Goal: Task Accomplishment & Management: Use online tool/utility

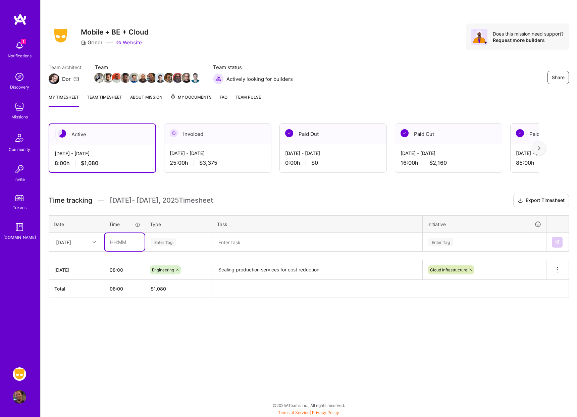
click at [117, 244] on input "text" at bounding box center [125, 242] width 40 height 18
type input "08:00"
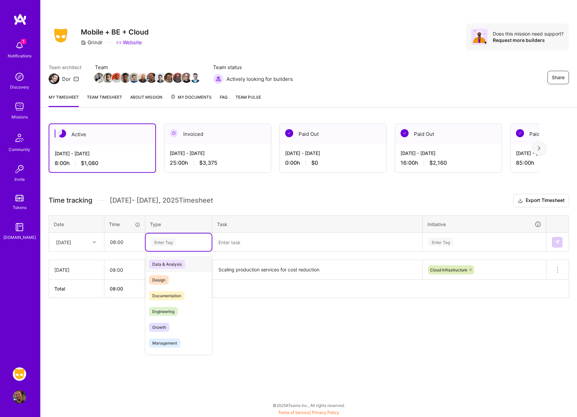
click at [172, 242] on div "Enter Tag" at bounding box center [163, 242] width 25 height 10
drag, startPoint x: 181, startPoint y: 309, endPoint x: 224, endPoint y: 277, distance: 53.2
click at [181, 309] on div "Engineering" at bounding box center [179, 312] width 66 height 16
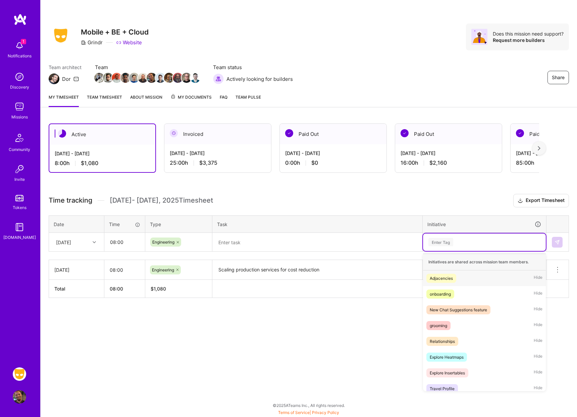
click at [449, 242] on div "Enter Tag" at bounding box center [441, 242] width 25 height 10
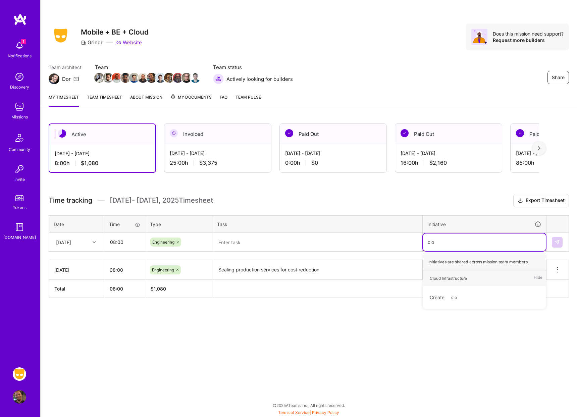
type input "clou"
click at [442, 273] on div "Cloud Infrastructure Hide" at bounding box center [484, 278] width 123 height 16
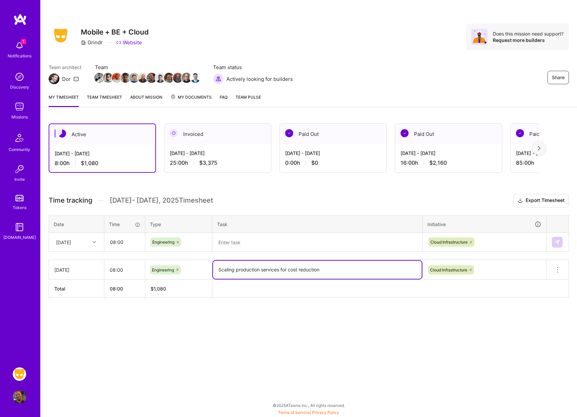
drag, startPoint x: 280, startPoint y: 265, endPoint x: 228, endPoint y: 260, distance: 51.9
click at [228, 261] on textarea "Scaling production services for cost reduction" at bounding box center [317, 270] width 209 height 18
click at [244, 241] on textarea at bounding box center [317, 242] width 209 height 17
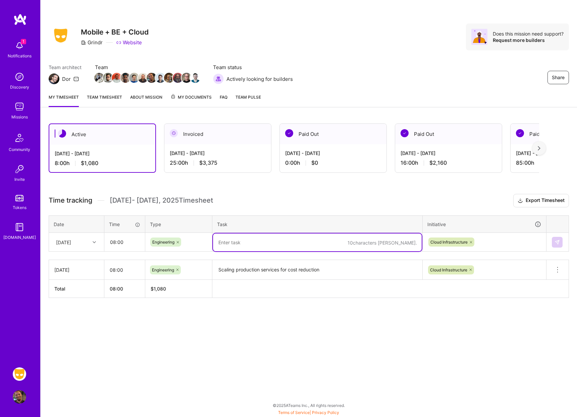
paste textarea "Scaling production services for cost reduction"
click at [326, 244] on textarea "Scaling production services for cost reduction and optimization" at bounding box center [317, 243] width 209 height 18
click at [322, 244] on textarea "Scaling production services for cost reduction and optimization" at bounding box center [317, 243] width 209 height 18
type textarea "Scaling production services for cost reduction and optimization"
click at [340, 275] on textarea "Scaling production services for cost reduction" at bounding box center [317, 270] width 209 height 19
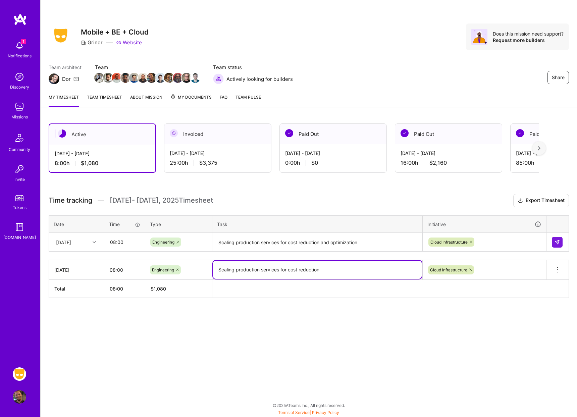
paste textarea "and optimization"
type textarea "Scaling production services for cost reduction and optimization"
click at [557, 242] on img at bounding box center [557, 242] width 5 height 5
